Goal: Obtain resource: Obtain resource

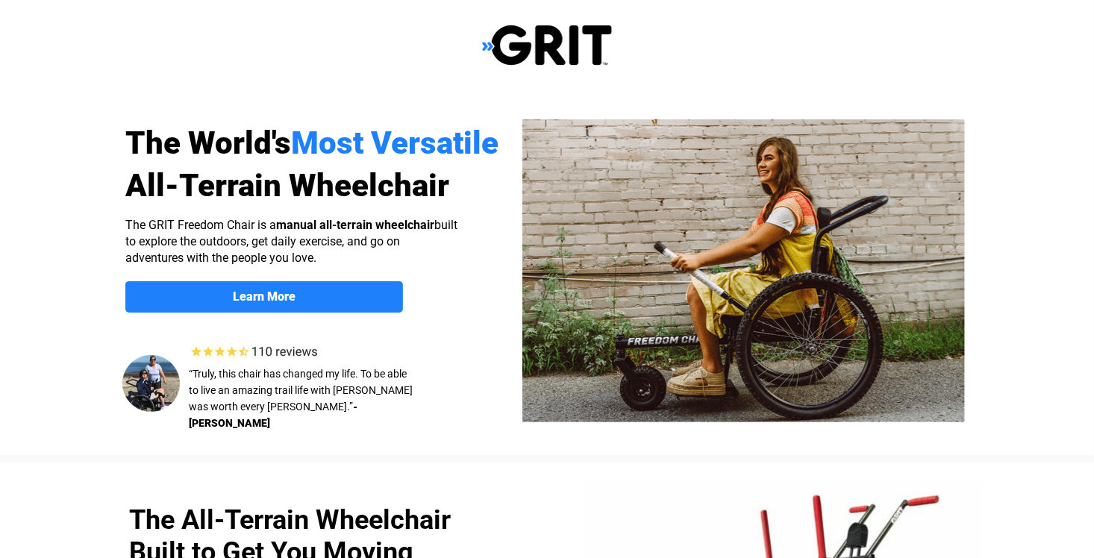
select select "US"
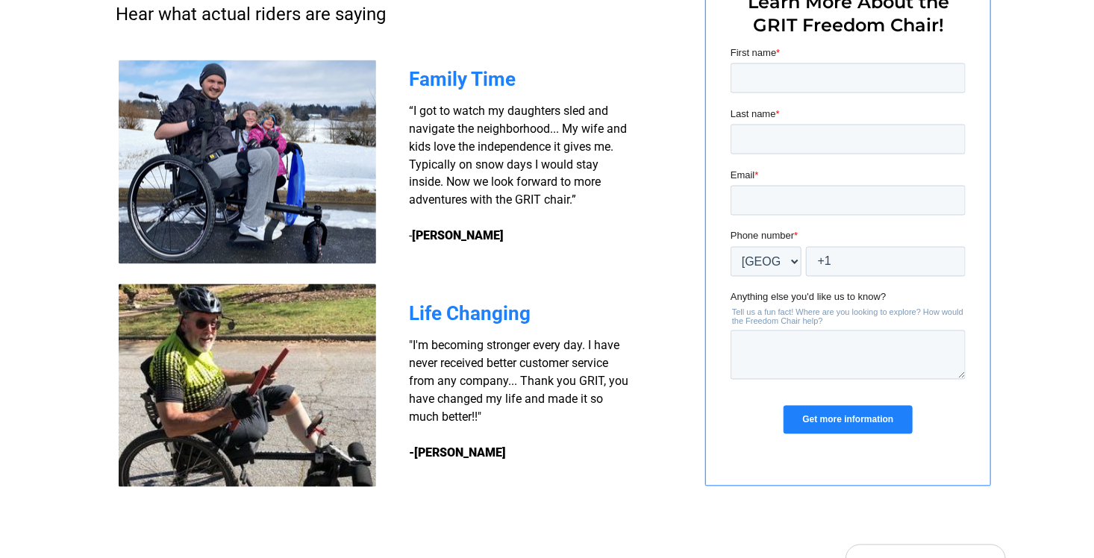
scroll to position [1178, 0]
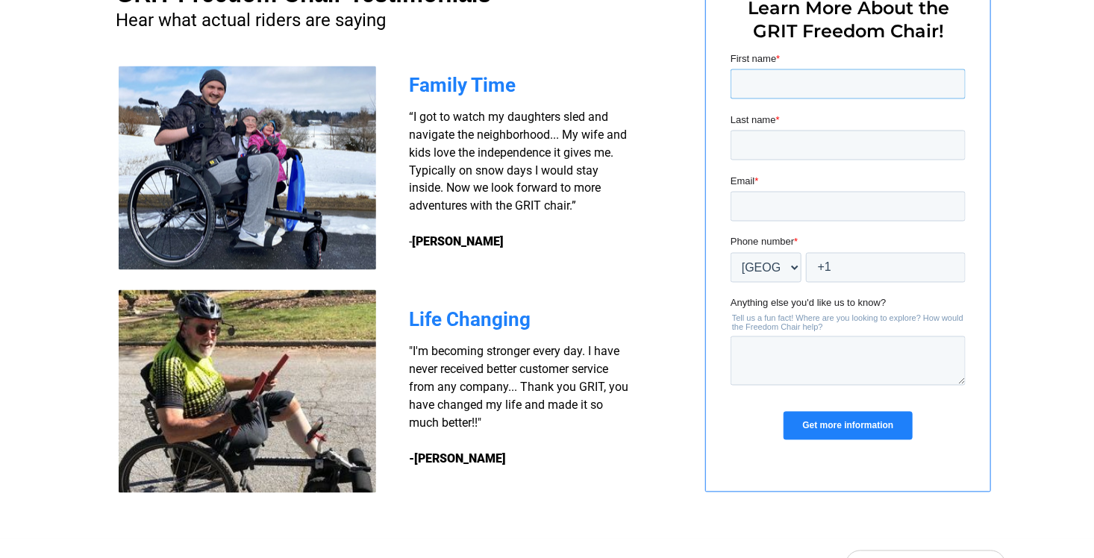
click at [914, 98] on input "First name *" at bounding box center [847, 84] width 235 height 30
type input "[PERSON_NAME]"
click at [904, 138] on input "Last name *" at bounding box center [847, 145] width 235 height 30
type input "Leamann"
click at [812, 208] on input "Email *" at bounding box center [847, 206] width 235 height 30
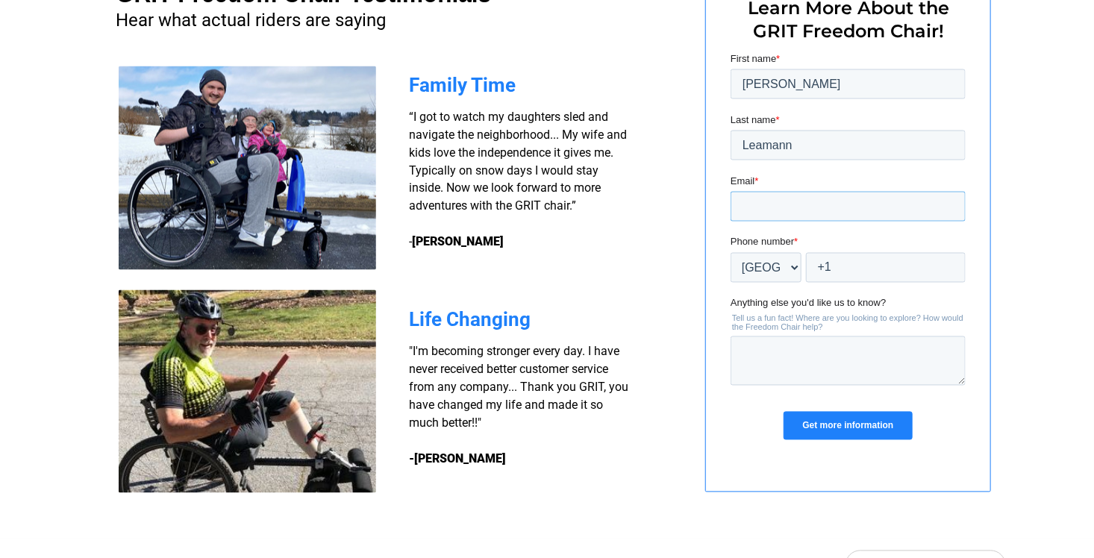
type input "[EMAIL_ADDRESS][DOMAIN_NAME]"
click at [839, 275] on input "+1" at bounding box center [885, 267] width 160 height 30
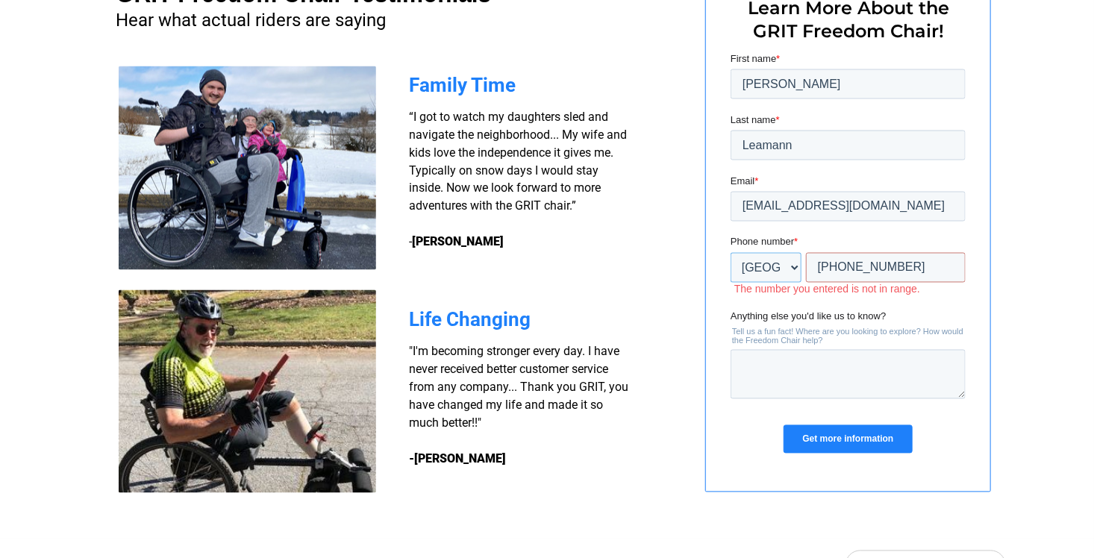
click at [768, 279] on select "* [GEOGRAPHIC_DATA] (‫[GEOGRAPHIC_DATA]‬‎) [GEOGRAPHIC_DATA] ([GEOGRAPHIC_DATA]…" at bounding box center [765, 267] width 71 height 30
click at [730, 252] on select "* [GEOGRAPHIC_DATA] (‫[GEOGRAPHIC_DATA]‬‎) [GEOGRAPHIC_DATA] ([GEOGRAPHIC_DATA]…" at bounding box center [765, 267] width 71 height 30
click at [830, 266] on input "[PHONE_NUMBER]" at bounding box center [885, 267] width 160 height 30
click at [827, 266] on input "[PHONE_NUMBER]" at bounding box center [885, 267] width 160 height 30
click at [823, 268] on input "[PHONE_NUMBER]" at bounding box center [885, 267] width 160 height 30
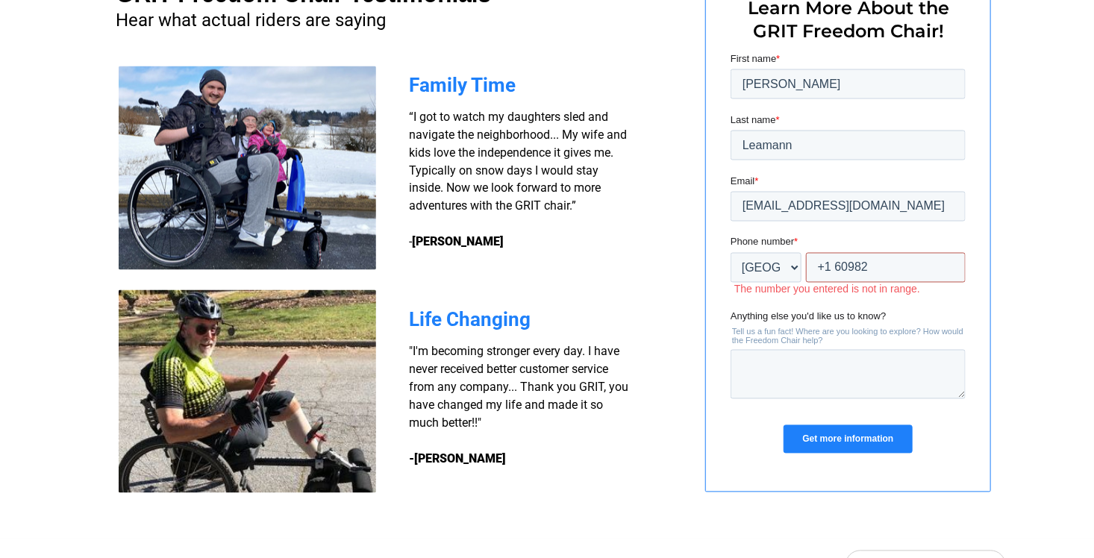
click at [812, 269] on input "+1 60982" at bounding box center [885, 267] width 160 height 30
click at [830, 267] on input "+1" at bounding box center [885, 267] width 160 height 30
click at [915, 273] on input "[PHONE_NUMBER]" at bounding box center [885, 267] width 160 height 30
click at [852, 265] on input "[PHONE_NUMBER]" at bounding box center [885, 267] width 160 height 30
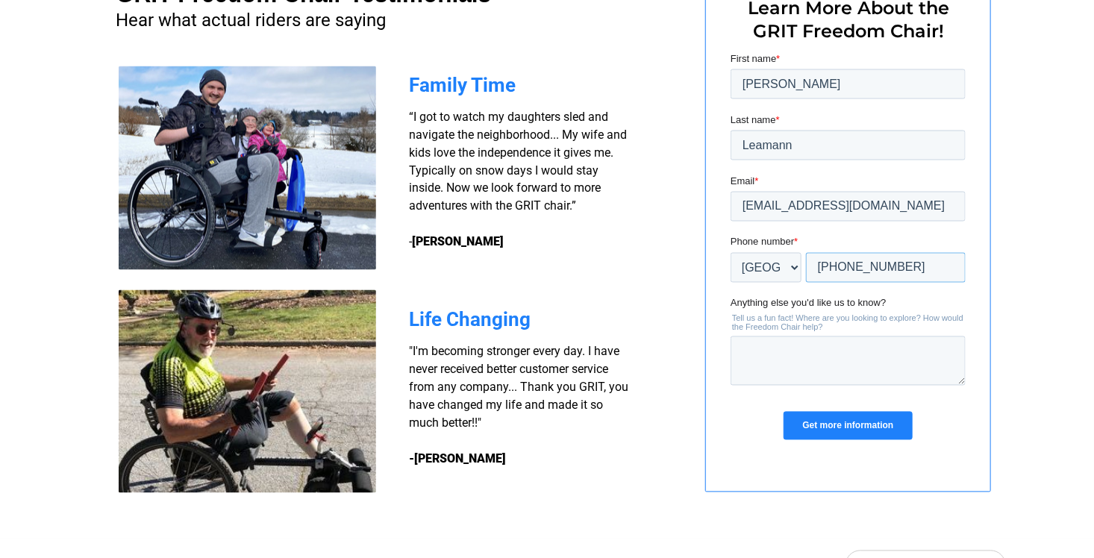
type input "[PHONE_NUMBER]"
click at [1025, 355] on div at bounding box center [547, 229] width 1094 height 620
click at [771, 353] on textarea "Anything else you'd like us to know?" at bounding box center [847, 360] width 235 height 49
type textarea "The price and weight."
click at [848, 426] on input "Get more information" at bounding box center [847, 425] width 128 height 28
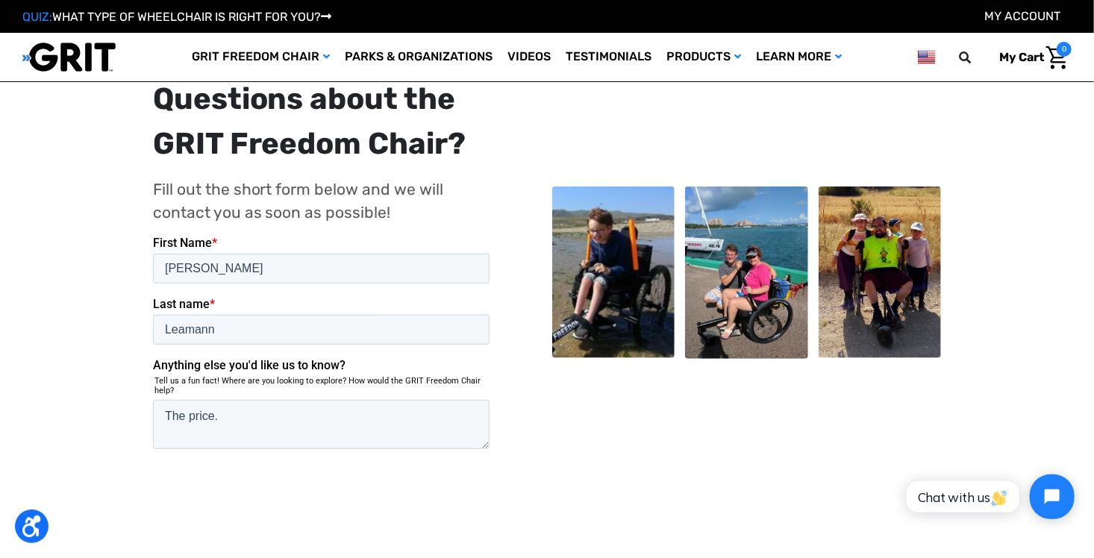
scroll to position [298, 0]
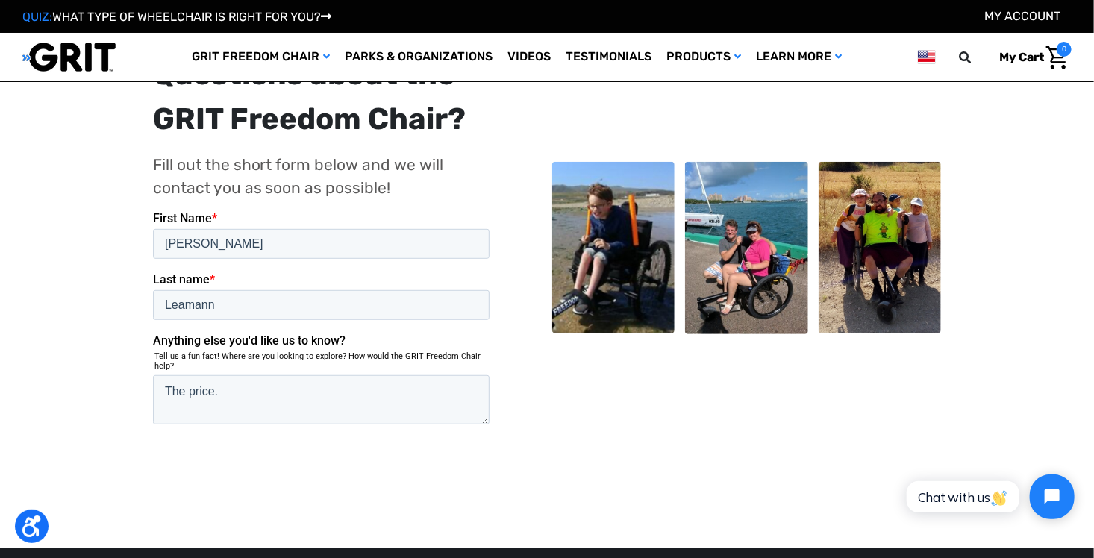
click at [183, 463] on input "Submit" at bounding box center [188, 478] width 72 height 30
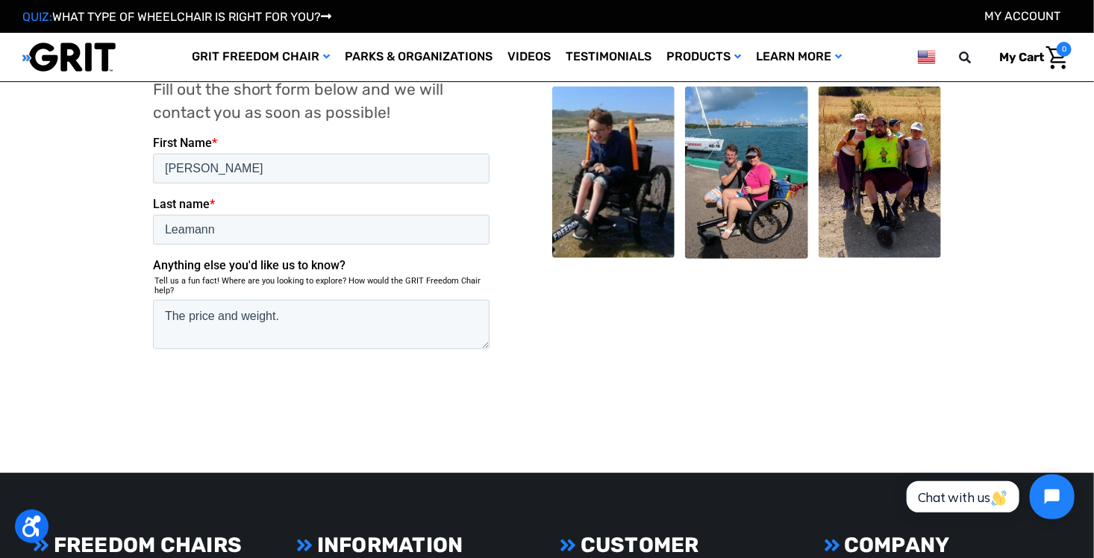
scroll to position [373, 0]
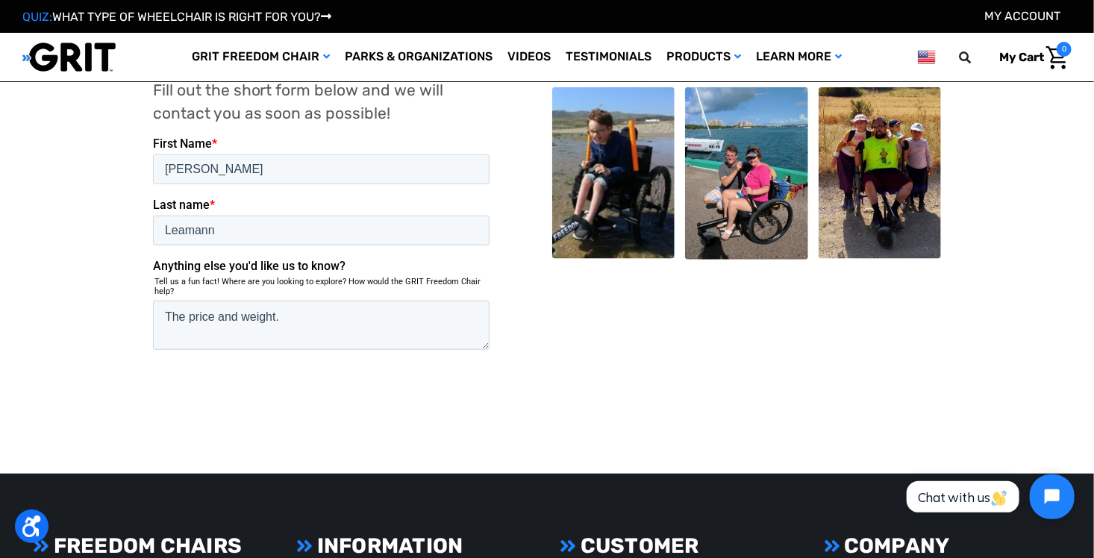
click at [174, 389] on input "Submit" at bounding box center [188, 404] width 72 height 30
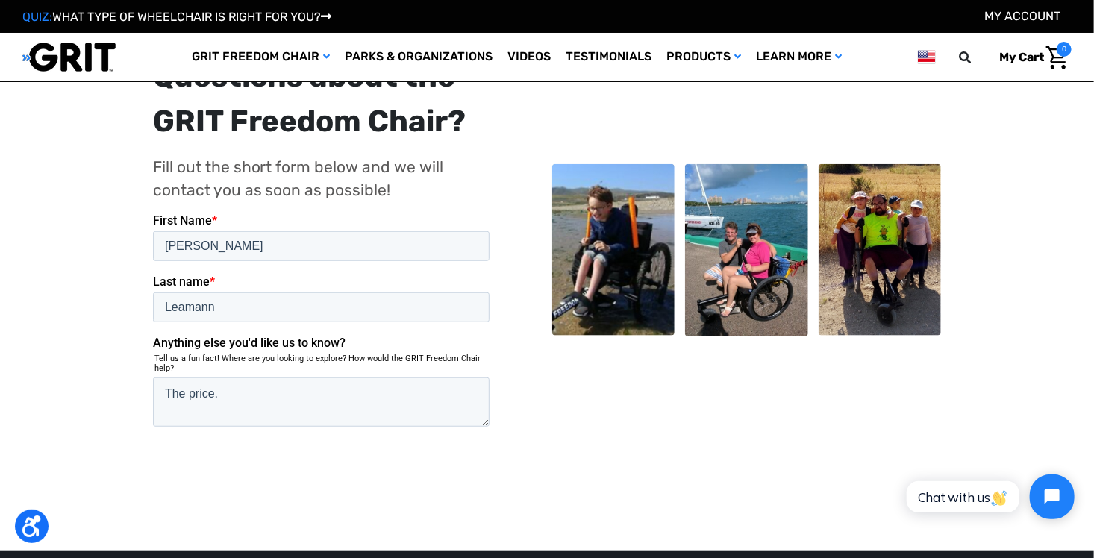
scroll to position [298, 0]
